Goal: Task Accomplishment & Management: Use online tool/utility

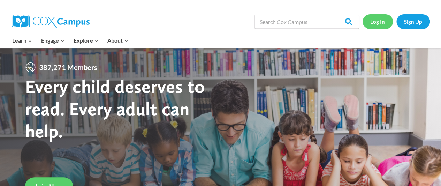
click at [377, 24] on link "Log In" at bounding box center [378, 21] width 30 height 14
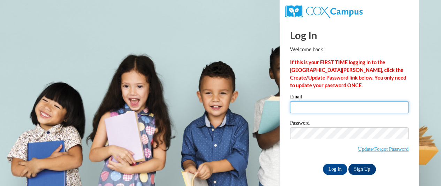
click at [301, 106] on input "Email" at bounding box center [349, 107] width 119 height 12
type input "[EMAIL_ADDRESS][DOMAIN_NAME]"
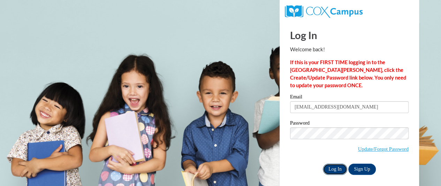
click at [337, 166] on input "Log In" at bounding box center [335, 169] width 24 height 11
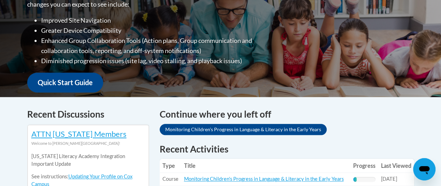
scroll to position [218, 0]
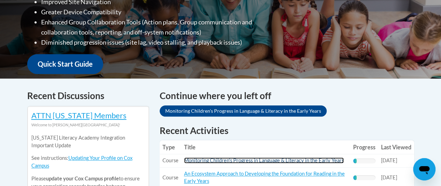
click at [329, 159] on link "Monitoring Children's Progress in Language & Literacy in the Early Years" at bounding box center [264, 160] width 160 height 6
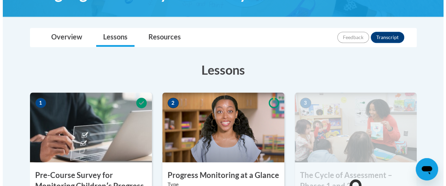
scroll to position [218, 0]
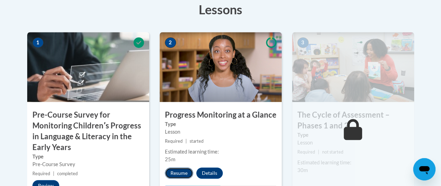
click at [181, 177] on button "Resume" at bounding box center [179, 172] width 28 height 11
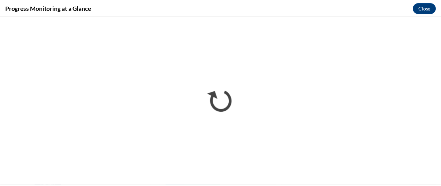
scroll to position [0, 0]
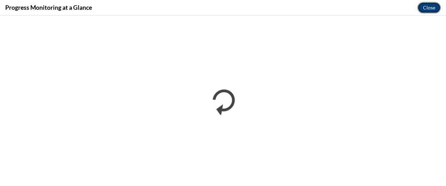
click at [427, 2] on button "Close" at bounding box center [429, 7] width 23 height 11
